Goal: Task Accomplishment & Management: Use online tool/utility

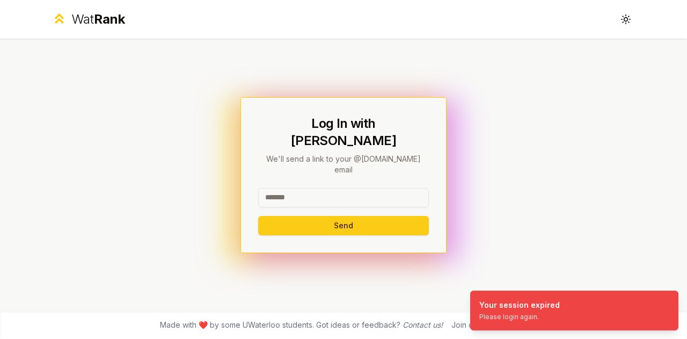
click at [334, 188] on input at bounding box center [343, 197] width 171 height 19
type input "******"
click at [332, 216] on button "Send" at bounding box center [343, 225] width 171 height 19
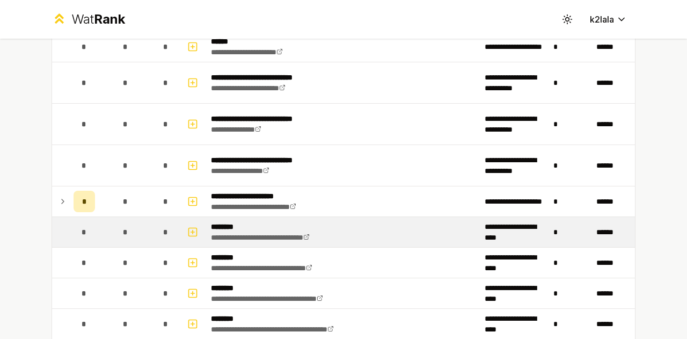
scroll to position [590, 0]
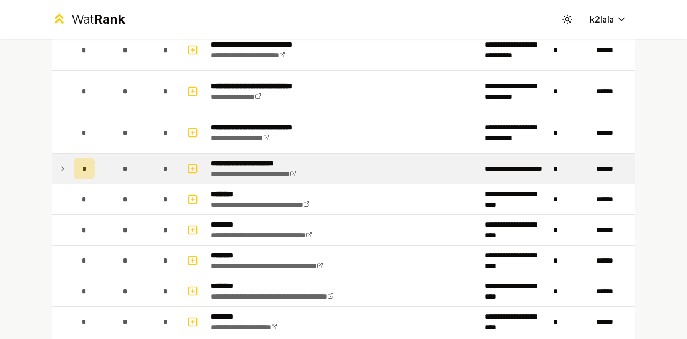
click at [74, 163] on div "*" at bounding box center [84, 168] width 21 height 21
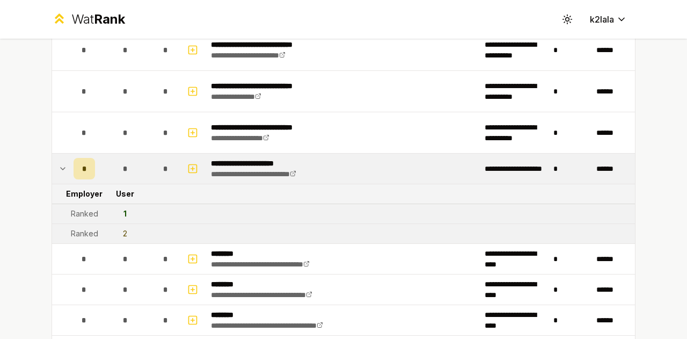
click at [123, 208] on div "1" at bounding box center [124, 213] width 3 height 11
